Goal: Task Accomplishment & Management: Use online tool/utility

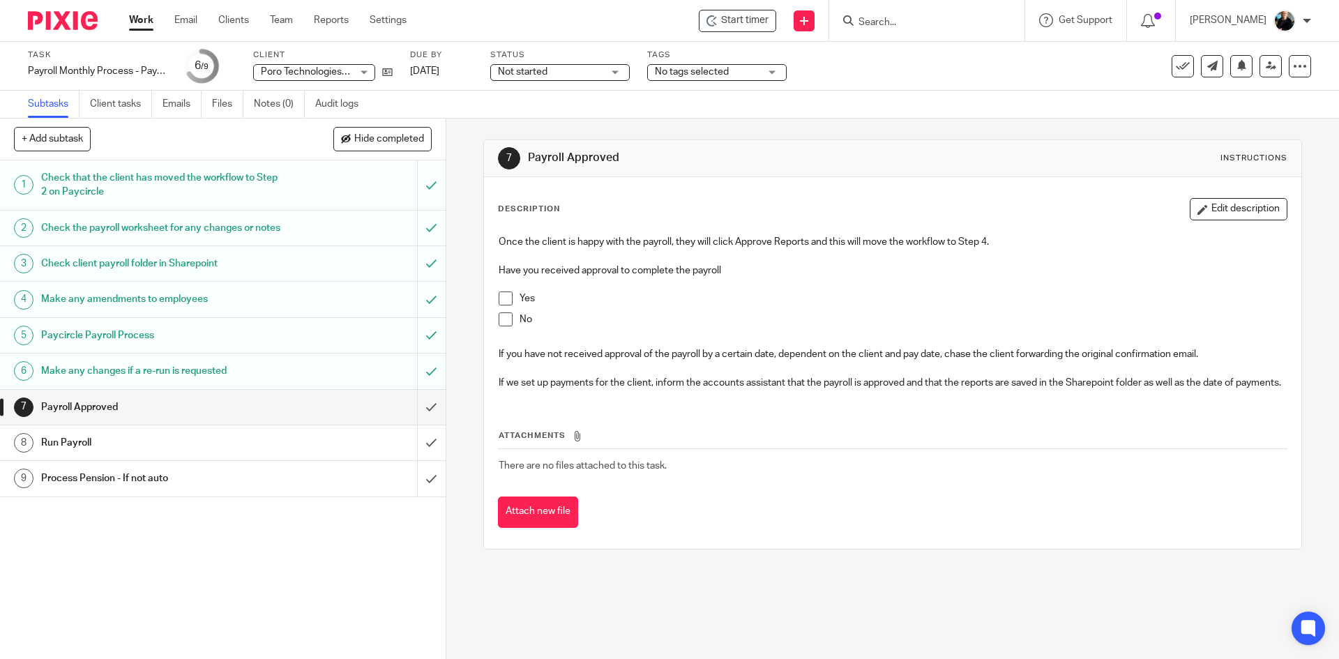
click at [894, 20] on input "Search" at bounding box center [920, 23] width 126 height 13
click at [741, 24] on span "Start timer" at bounding box center [744, 20] width 47 height 15
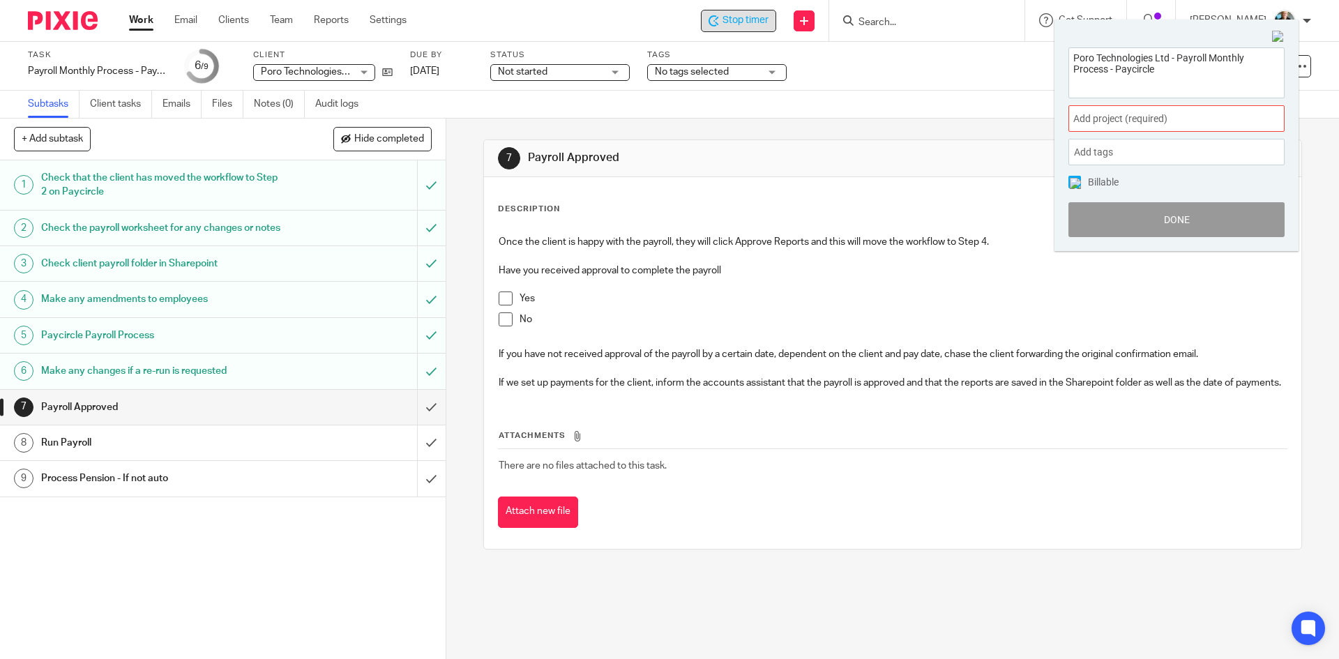
click at [1140, 118] on span "Add project (required) :" at bounding box center [1161, 119] width 176 height 15
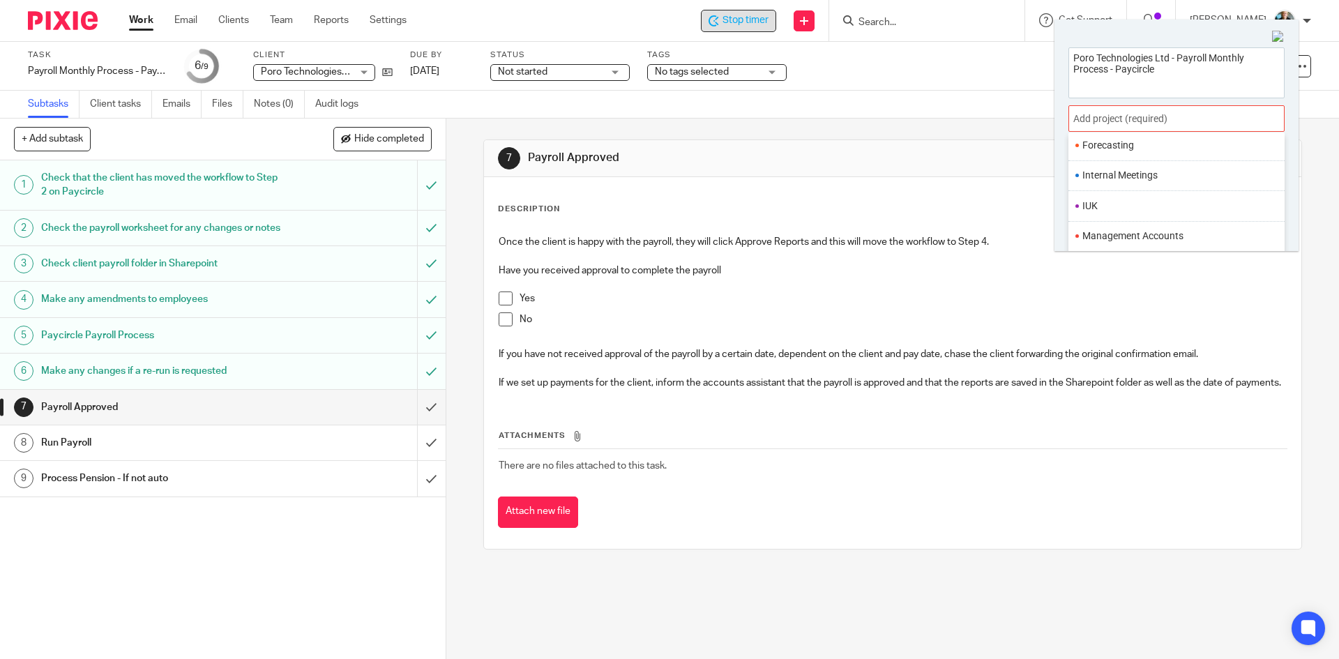
scroll to position [488, 0]
click at [1107, 220] on li "Payroll" at bounding box center [1173, 218] width 182 height 15
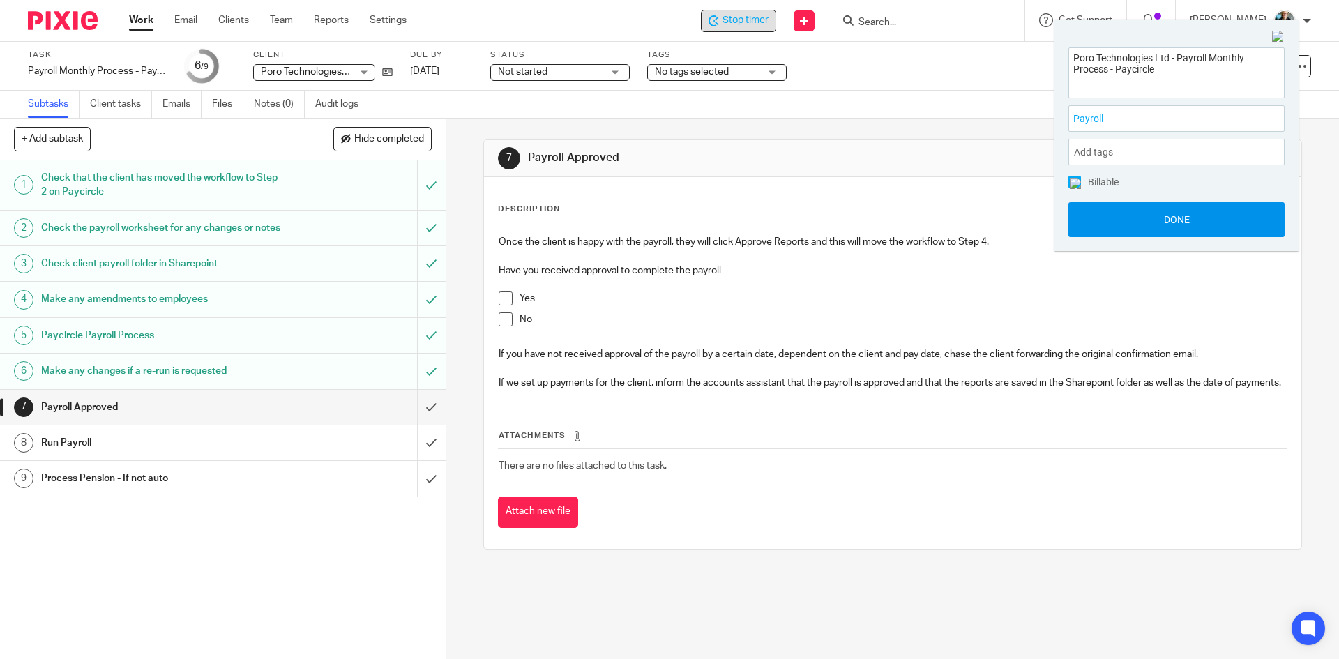
click at [1139, 224] on button "Done" at bounding box center [1176, 219] width 216 height 35
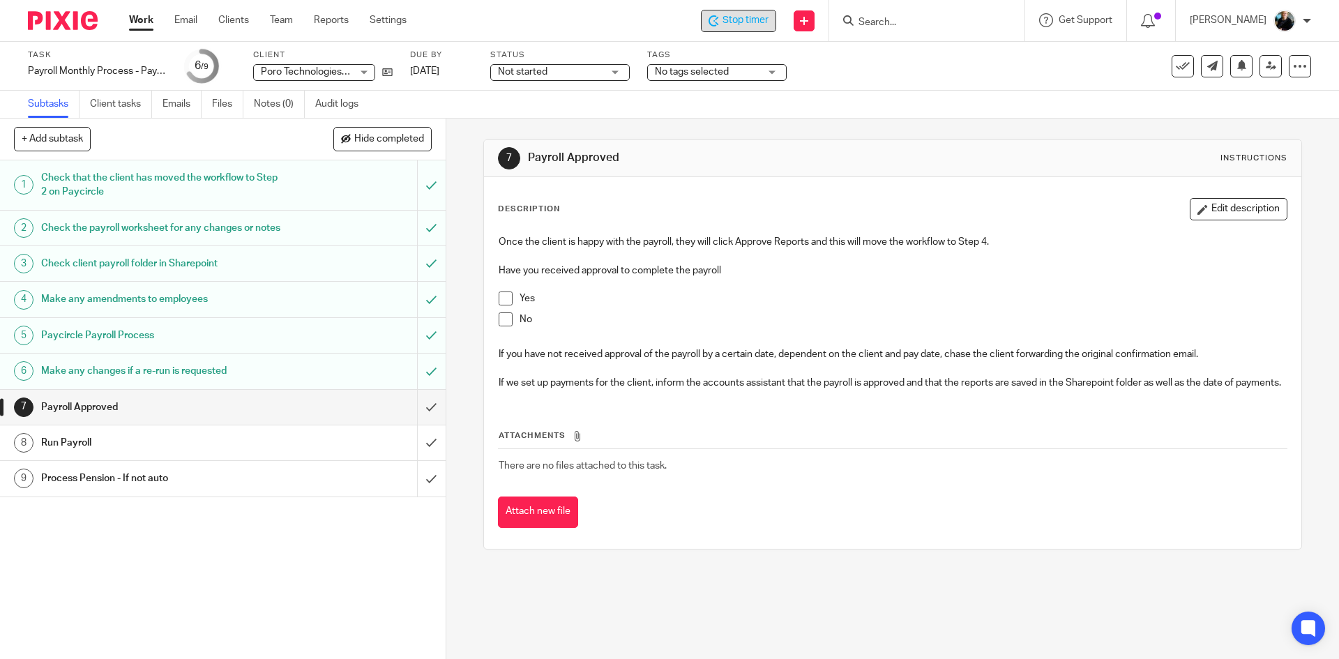
click at [767, 29] on div "Stop timer" at bounding box center [738, 21] width 75 height 22
click at [903, 25] on input "Search" at bounding box center [920, 23] width 126 height 13
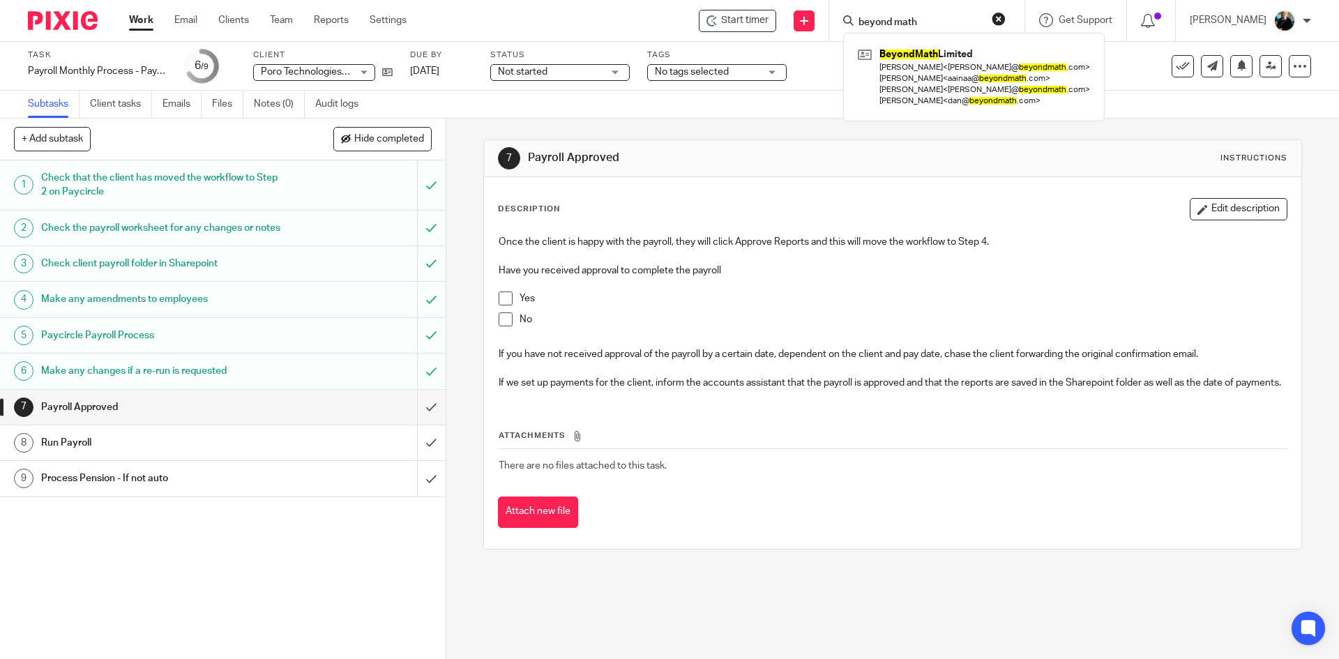
type input "beyond math"
click button "submit" at bounding box center [0, 0] width 0 height 0
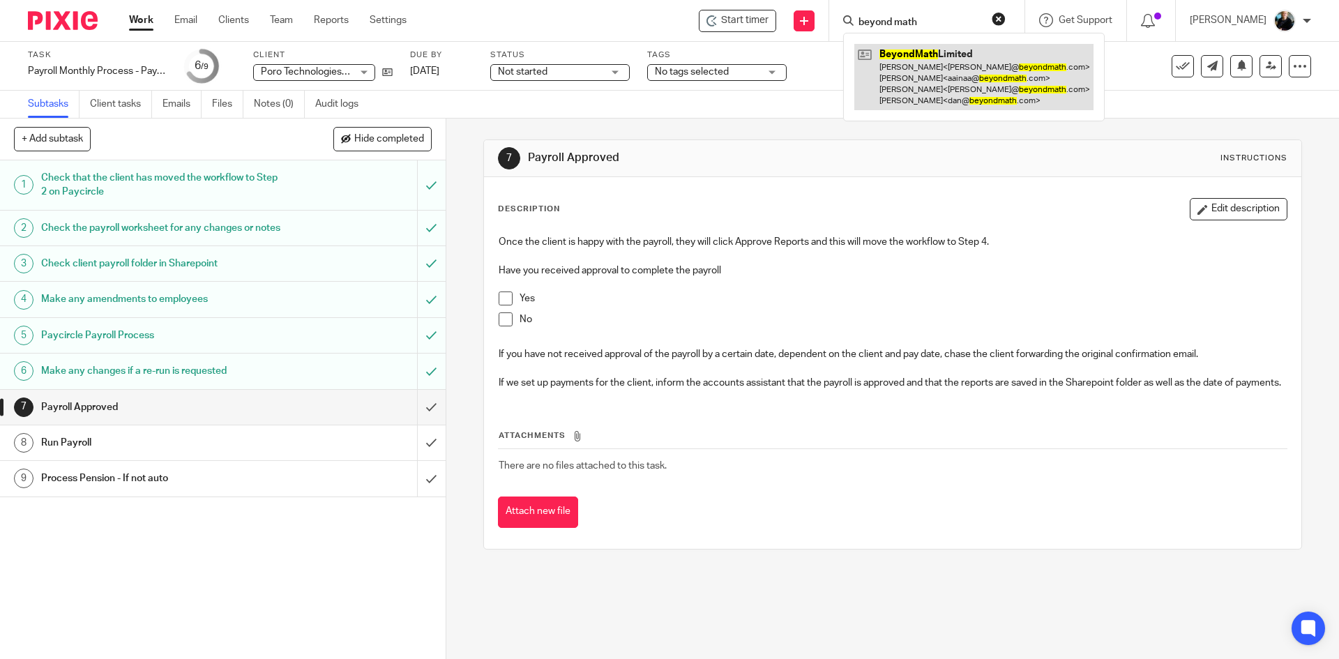
click at [925, 88] on link at bounding box center [973, 77] width 239 height 66
click at [920, 82] on link at bounding box center [973, 77] width 239 height 66
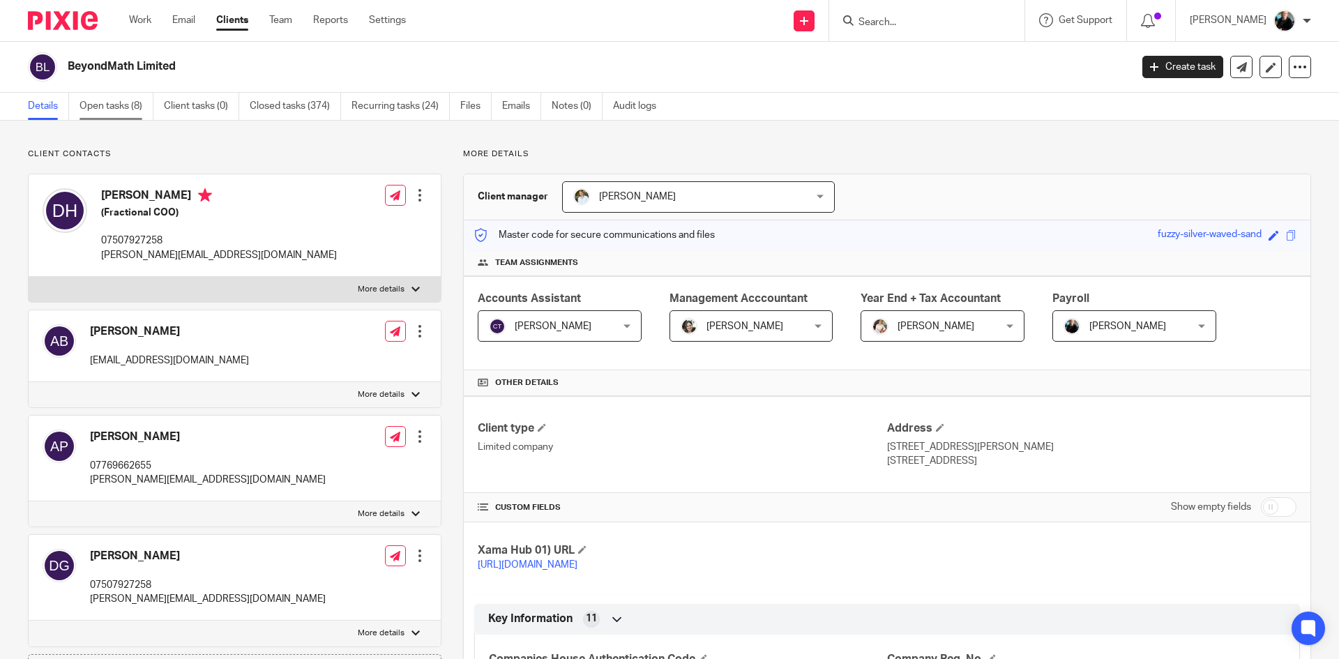
click at [122, 107] on link "Open tasks (8)" at bounding box center [116, 106] width 74 height 27
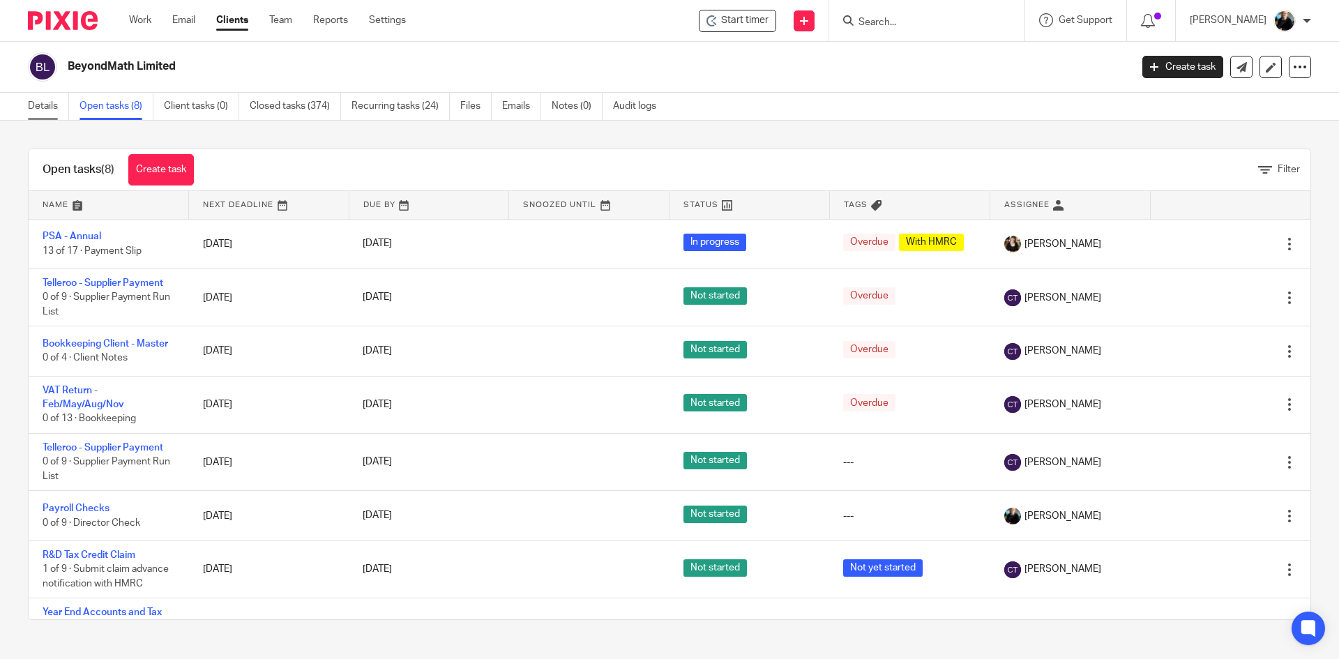
click at [37, 105] on link "Details" at bounding box center [48, 106] width 41 height 27
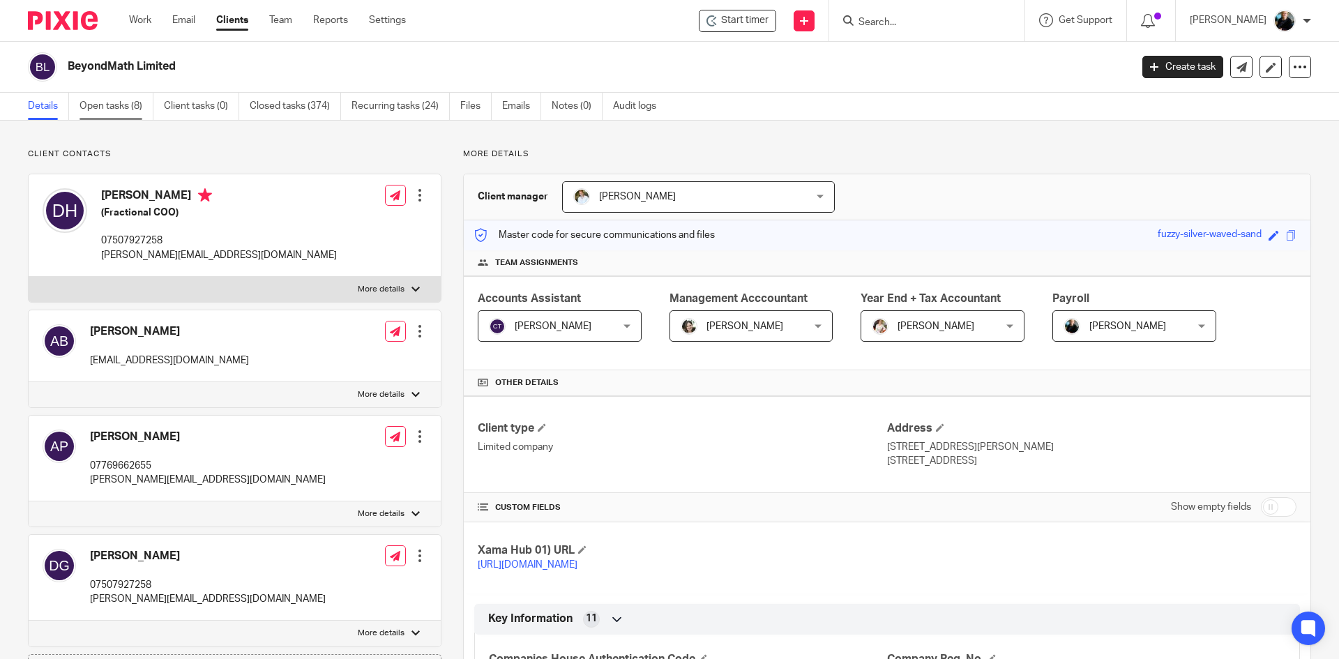
click at [123, 104] on link "Open tasks (8)" at bounding box center [116, 106] width 74 height 27
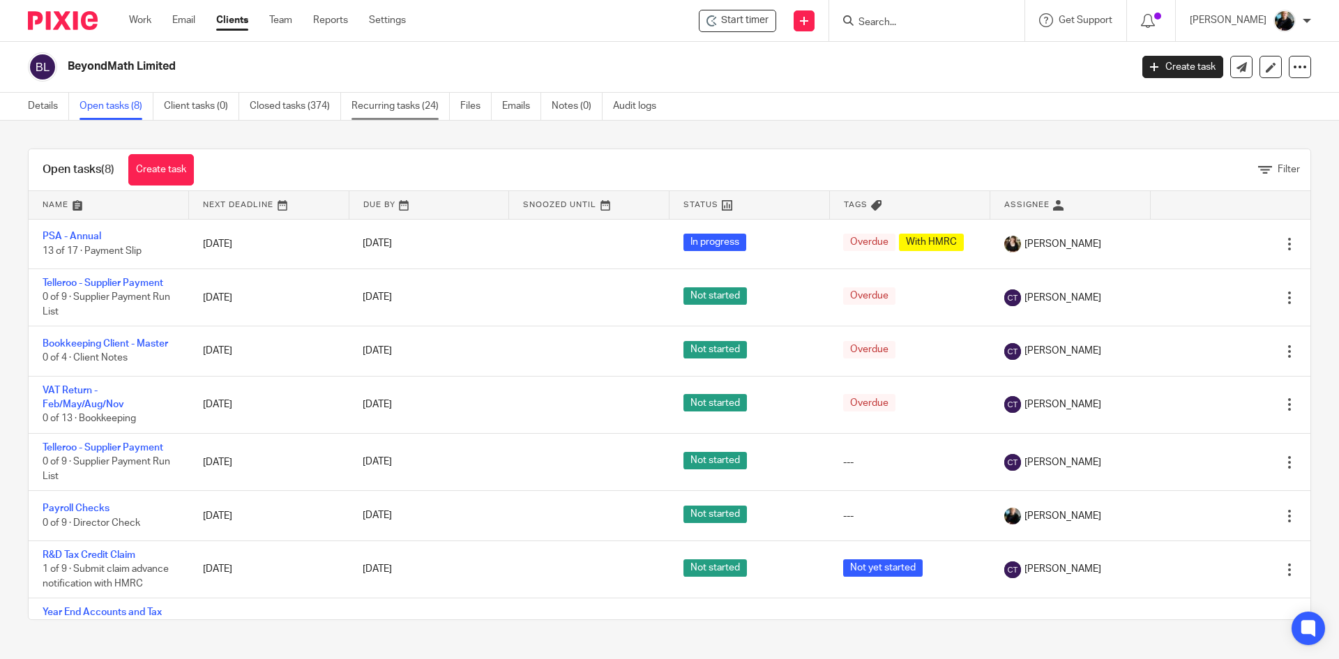
click at [375, 105] on link "Recurring tasks (24)" at bounding box center [400, 106] width 98 height 27
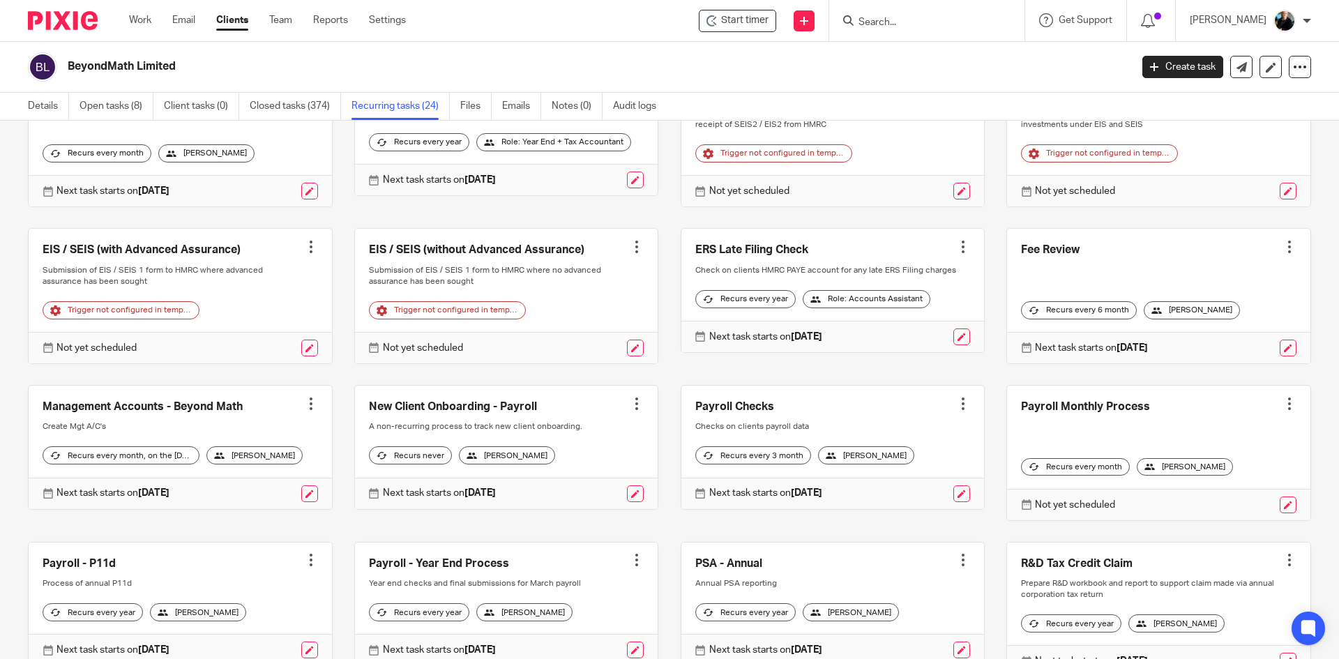
scroll to position [349, 0]
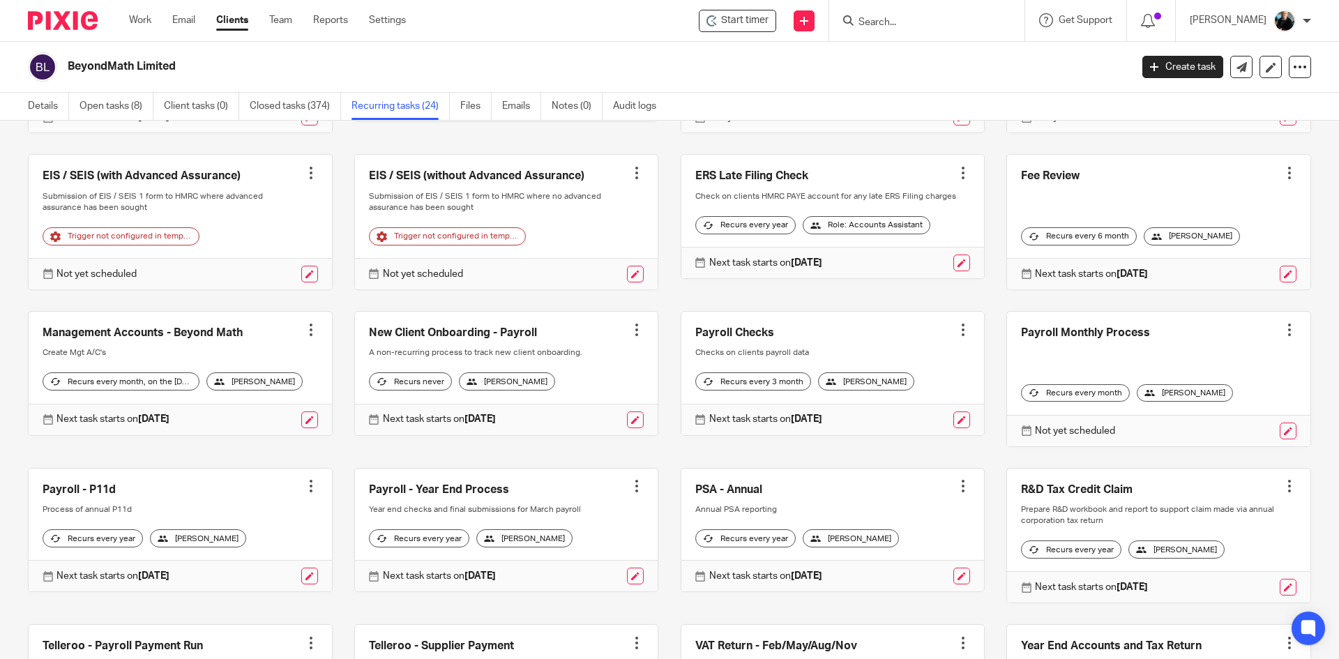
click at [1282, 337] on div at bounding box center [1289, 330] width 14 height 14
click at [1190, 391] on link "Create task" at bounding box center [1217, 394] width 112 height 20
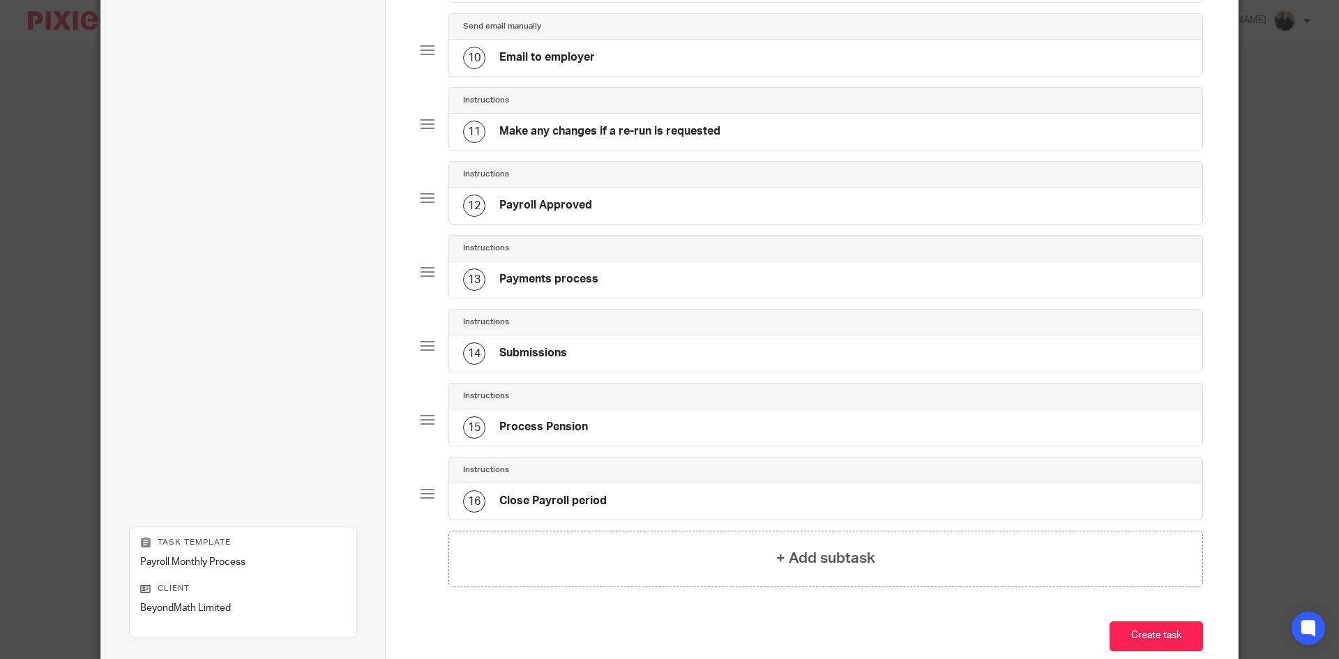
scroll to position [864, 0]
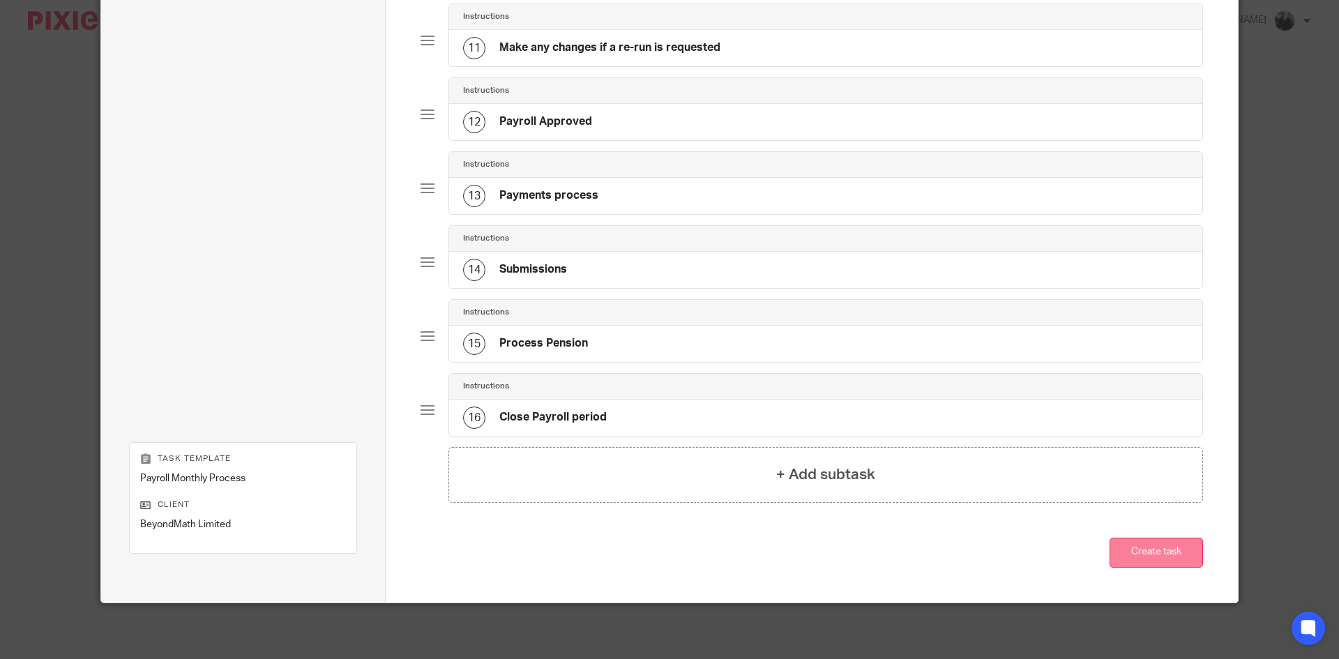
click at [1143, 556] on button "Create task" at bounding box center [1155, 553] width 93 height 30
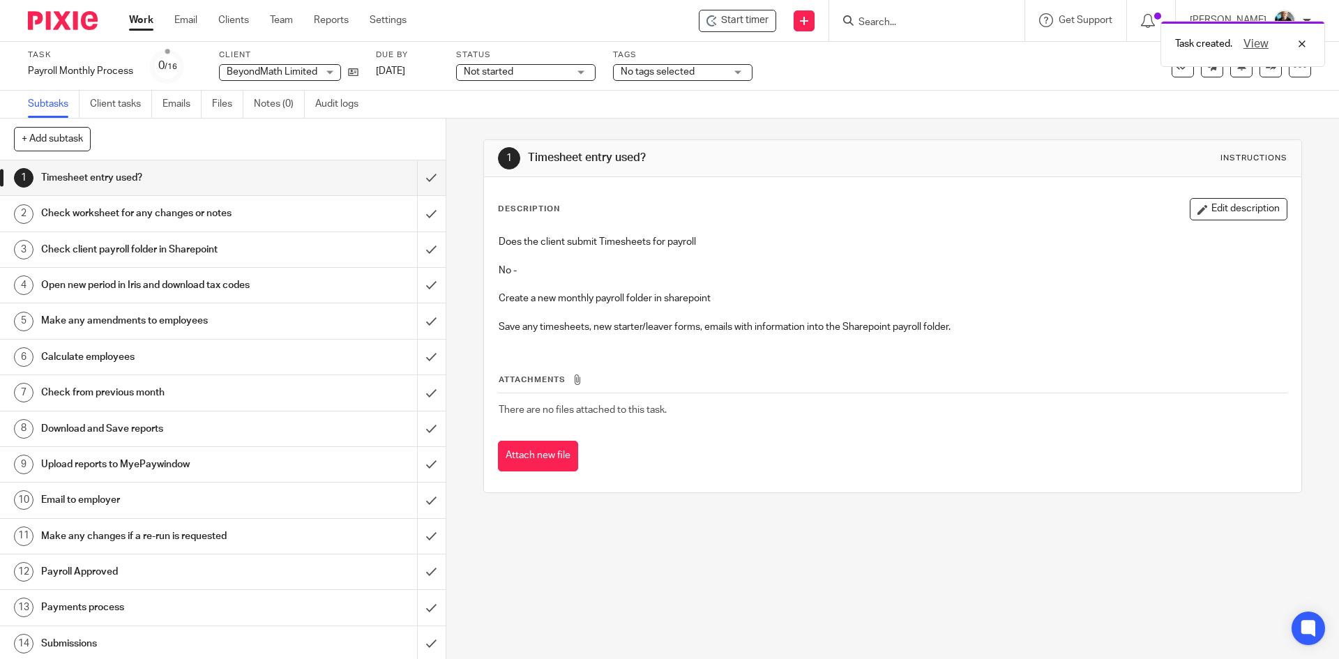
click at [752, 24] on div "Task created. View" at bounding box center [996, 40] width 655 height 53
click at [903, 28] on input "Search" at bounding box center [920, 23] width 126 height 13
click at [738, 22] on span "Start timer" at bounding box center [744, 20] width 47 height 15
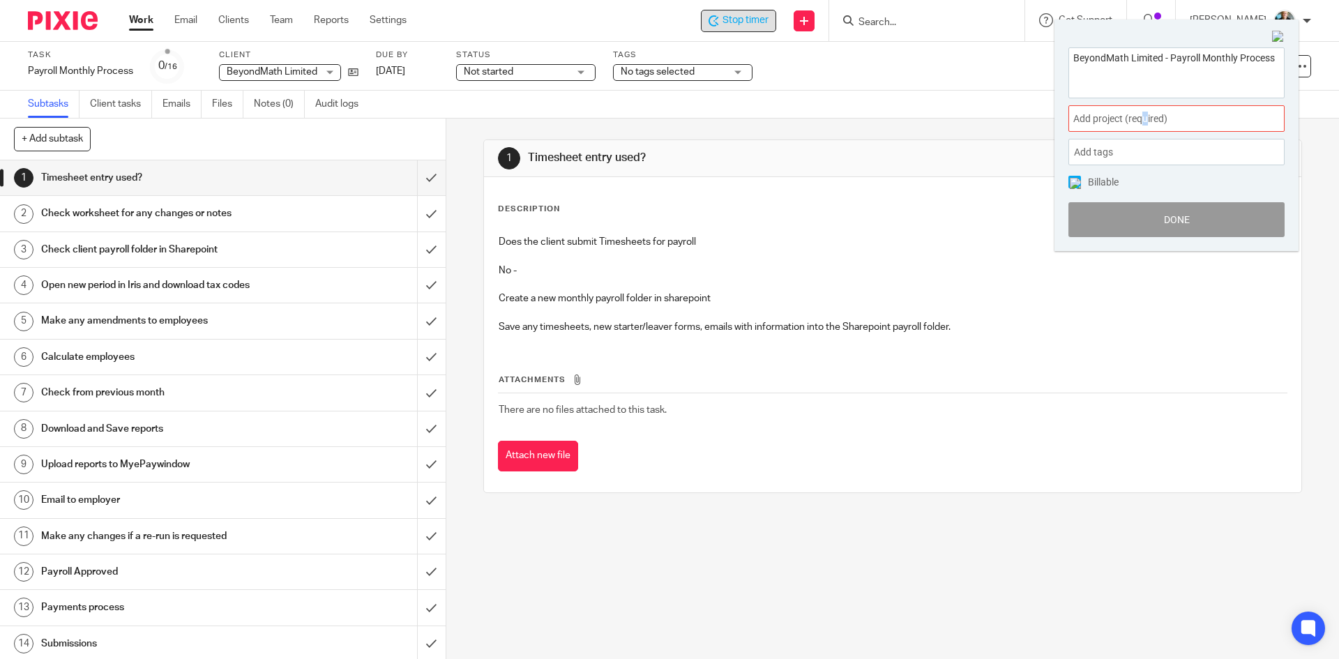
click at [1146, 109] on div "Add project (required) :" at bounding box center [1176, 118] width 216 height 26
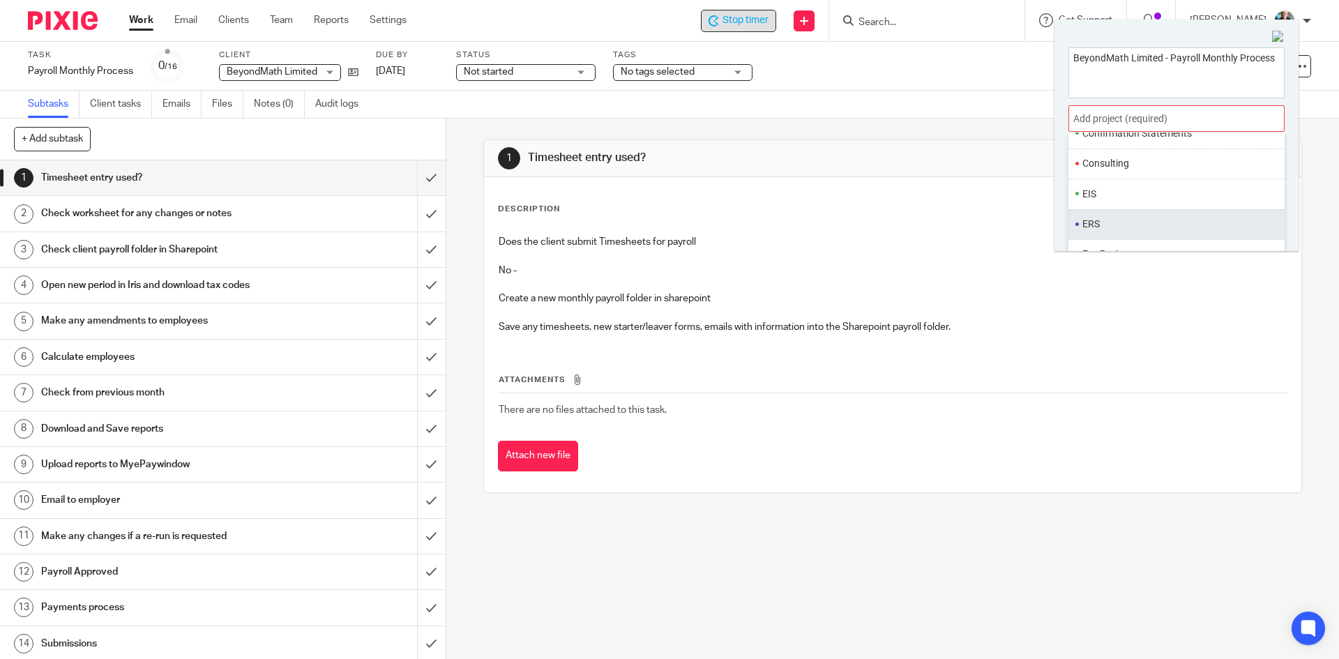
scroll to position [279, 0]
drag, startPoint x: 1012, startPoint y: 539, endPoint x: 1012, endPoint y: 531, distance: 7.7
click at [1012, 538] on div "1 Timesheet entry used? Instructions Description Edit description Does the clie…" at bounding box center [892, 389] width 893 height 540
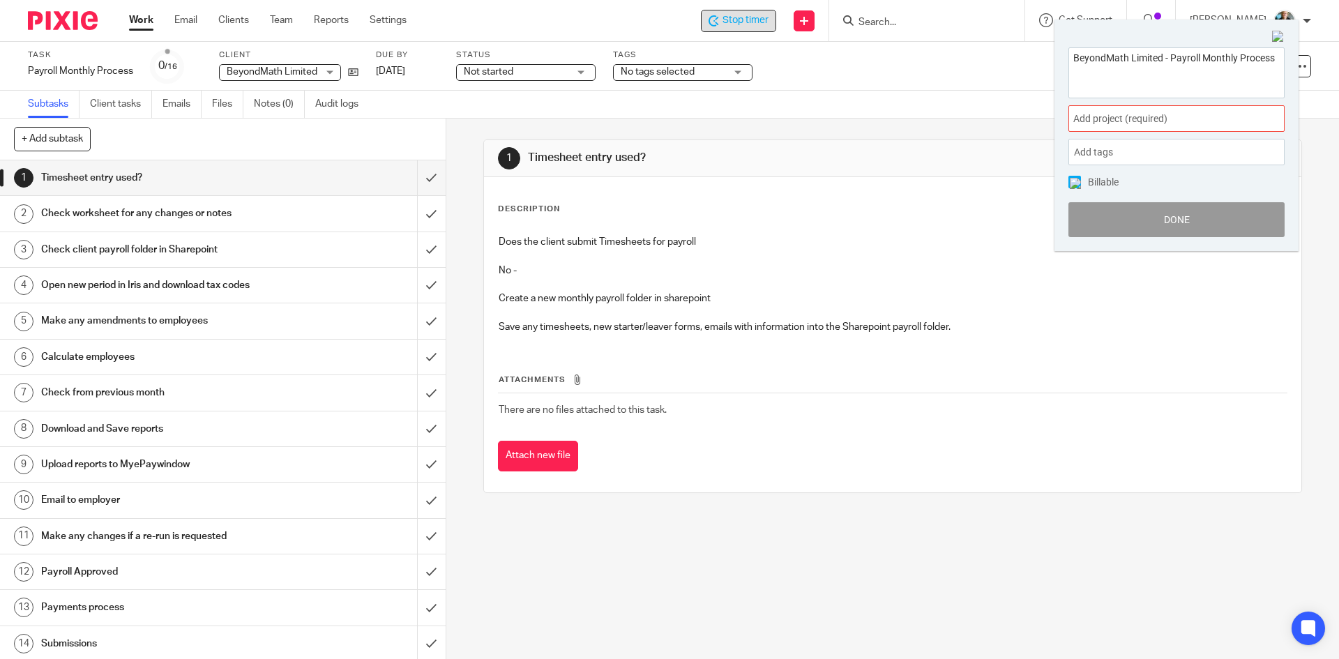
click at [1114, 119] on span "Add project (required) :" at bounding box center [1161, 119] width 176 height 15
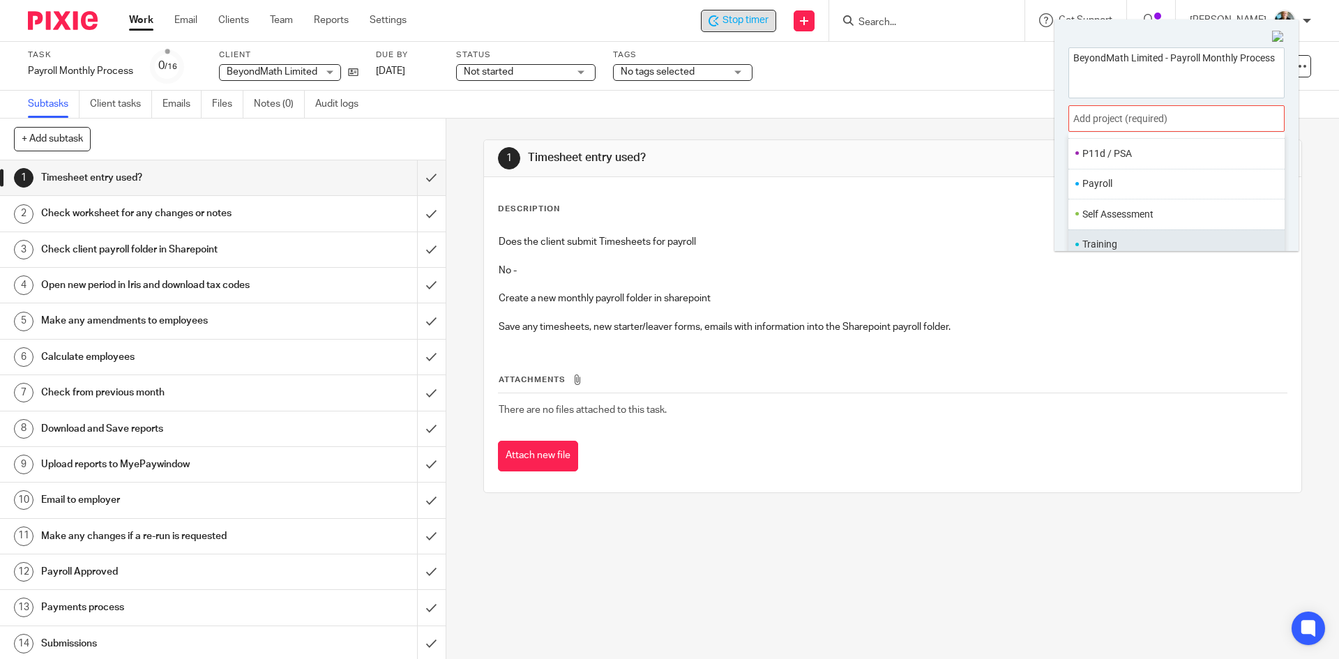
scroll to position [69, 0]
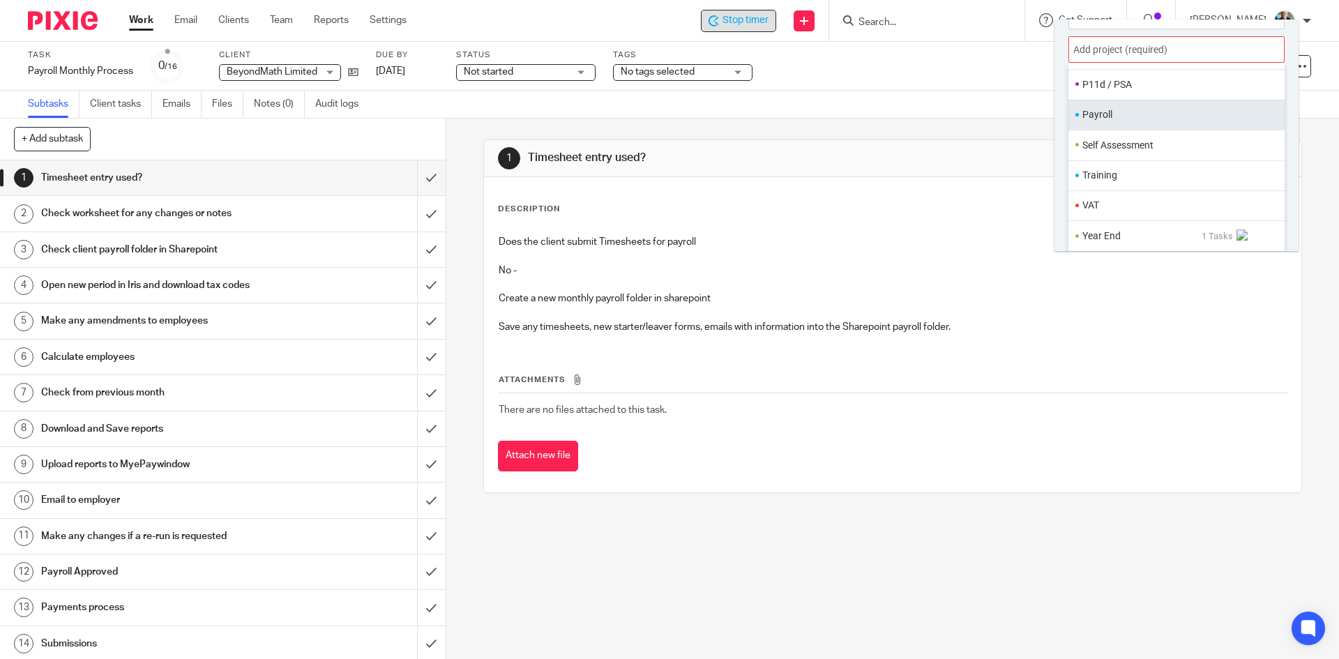
click at [1110, 119] on li "Payroll" at bounding box center [1173, 114] width 182 height 15
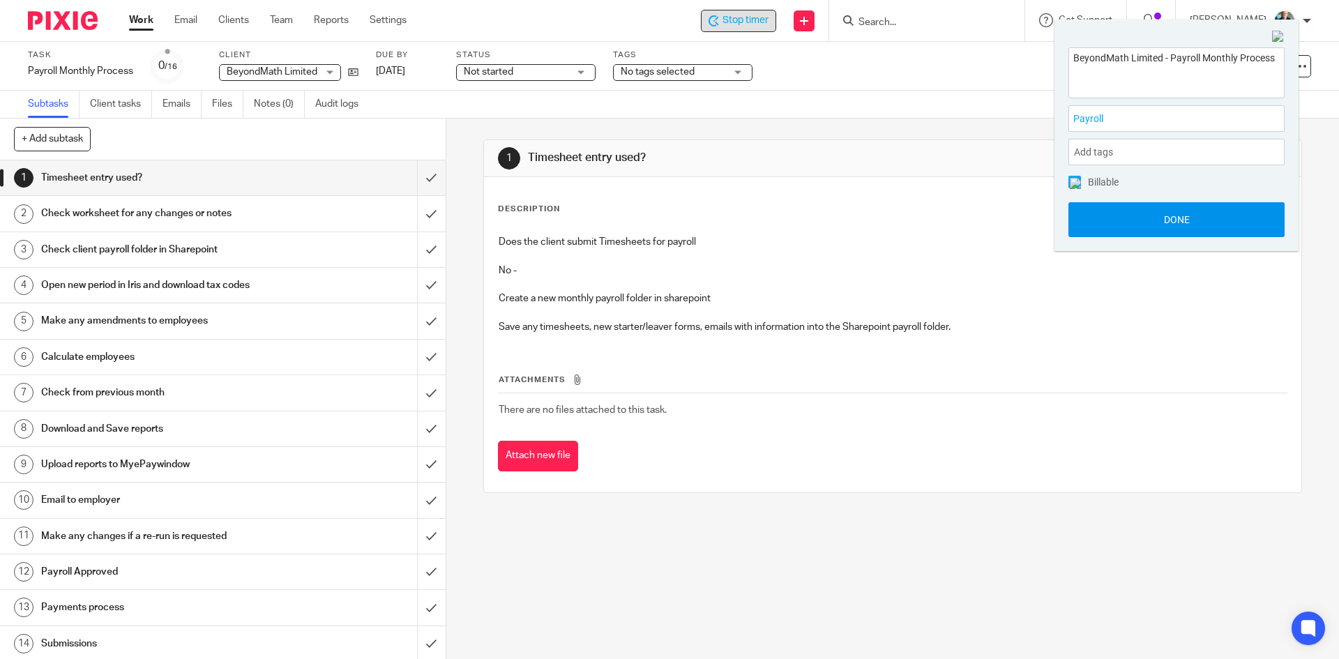
click at [1171, 222] on button "Done" at bounding box center [1176, 219] width 216 height 35
